Goal: Manage account settings

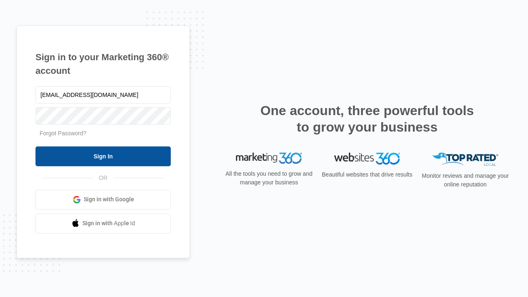
click at [103, 156] on input "Sign In" at bounding box center [102, 157] width 135 height 20
